Goal: Information Seeking & Learning: Learn about a topic

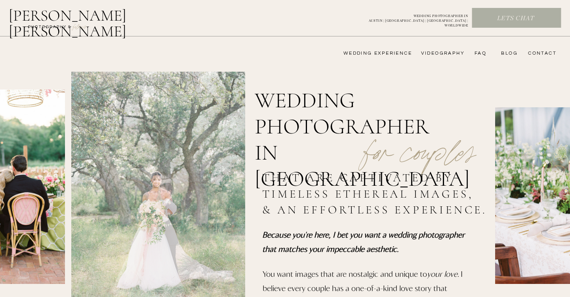
click at [377, 53] on nav "wedding experience" at bounding box center [372, 53] width 80 height 6
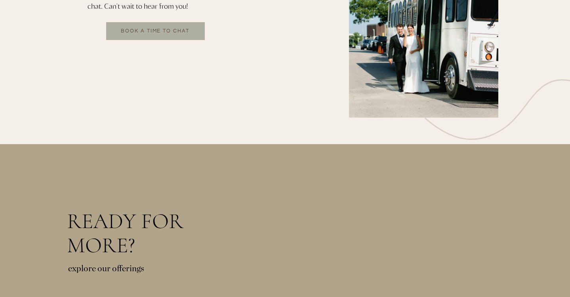
scroll to position [1701, 0]
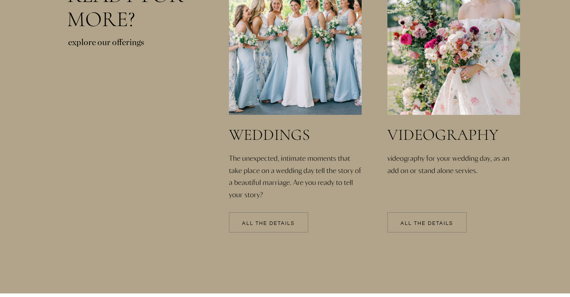
click at [276, 219] on div at bounding box center [268, 222] width 79 height 20
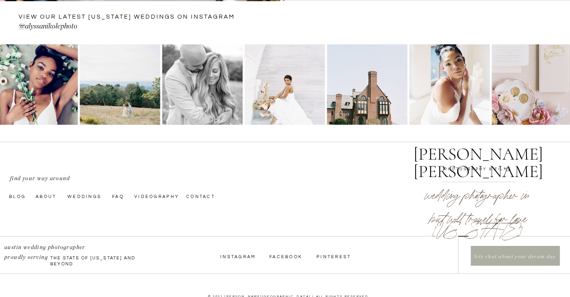
scroll to position [2963, 0]
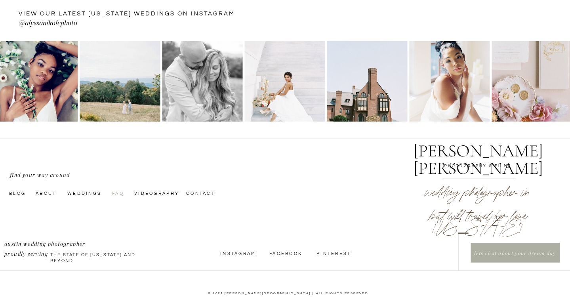
click at [121, 194] on nav "faq" at bounding box center [118, 193] width 13 height 6
